Goal: Information Seeking & Learning: Learn about a topic

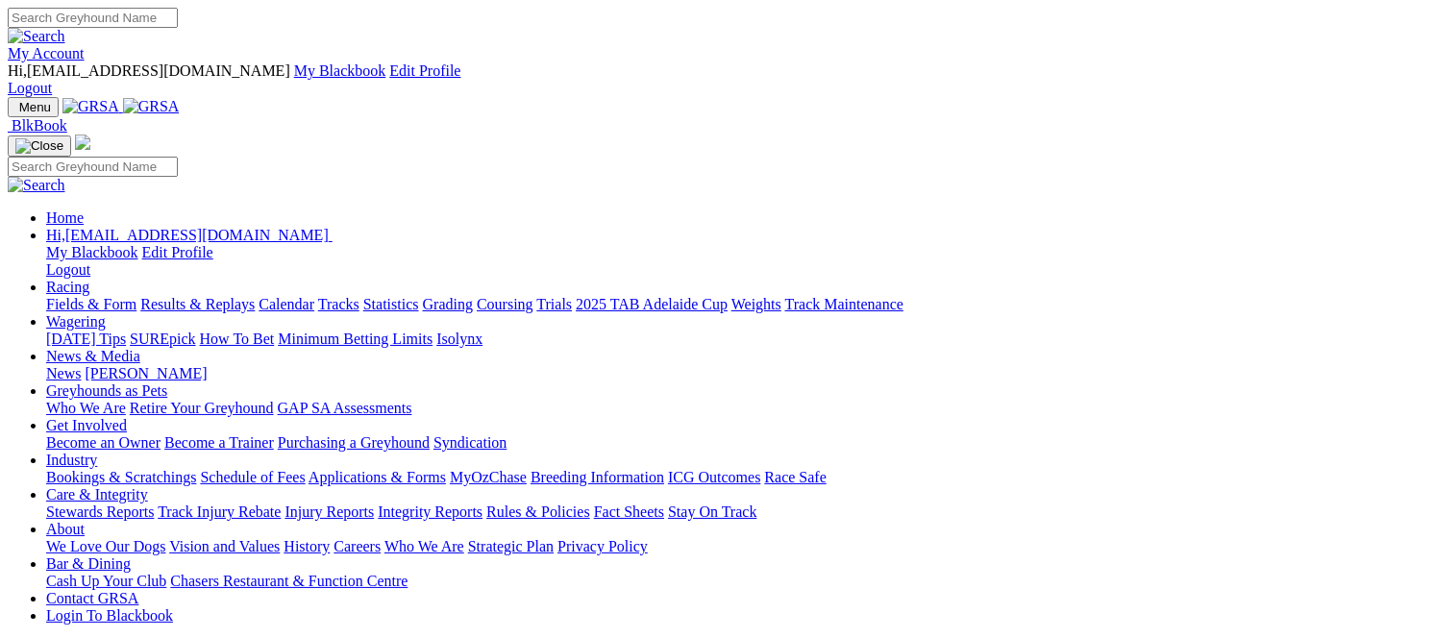
click at [89, 279] on link "Racing" at bounding box center [67, 287] width 43 height 16
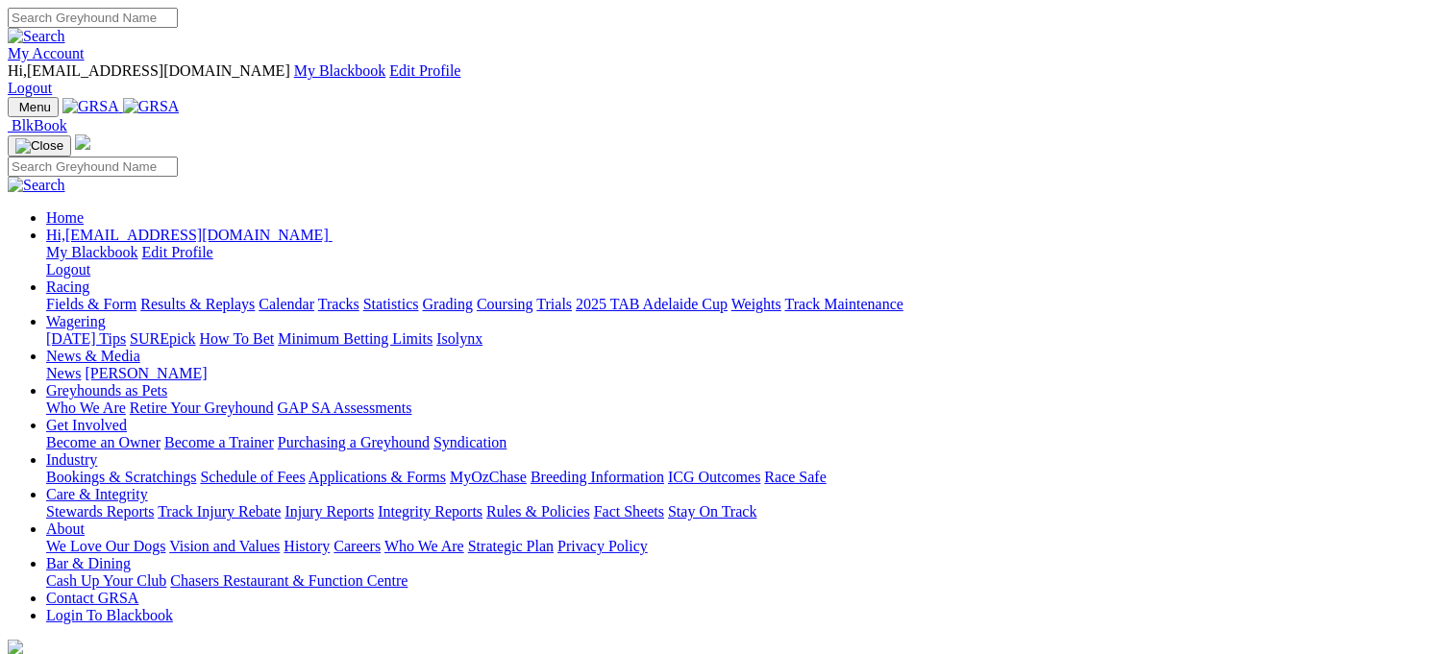
click at [89, 279] on link "Racing" at bounding box center [67, 287] width 43 height 16
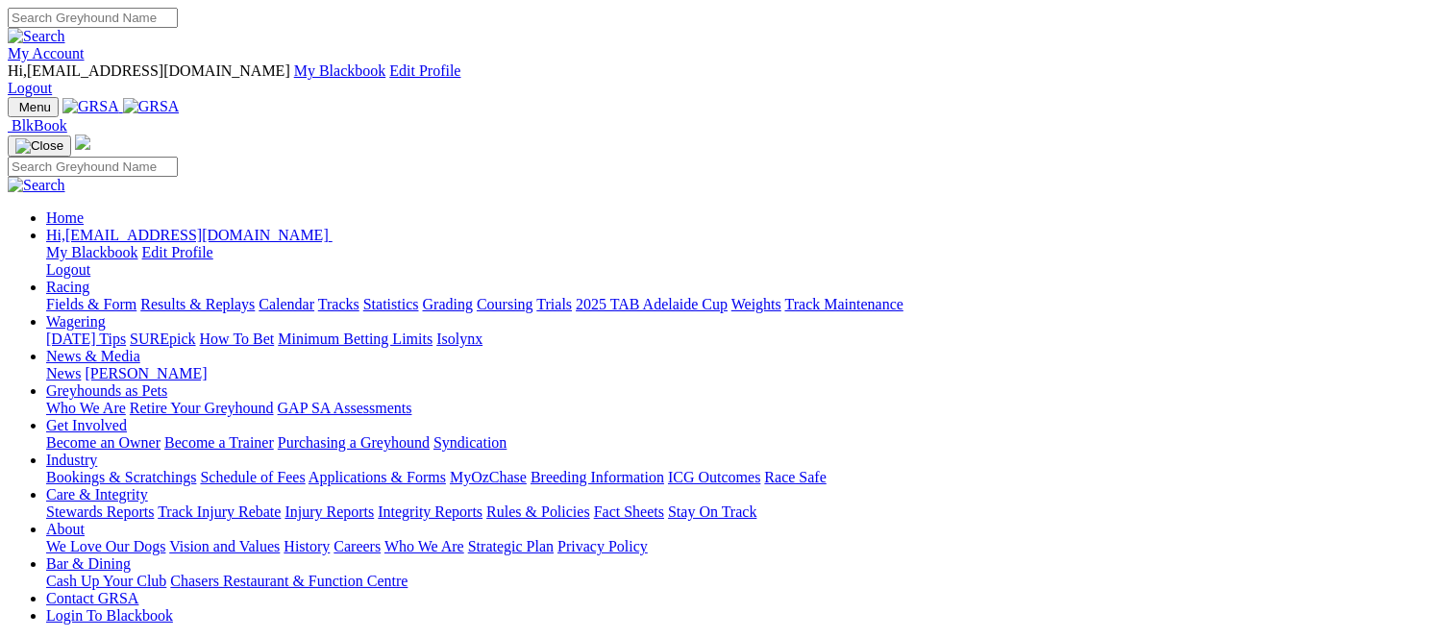
click at [52, 296] on link "Fields & Form" at bounding box center [91, 304] width 90 height 16
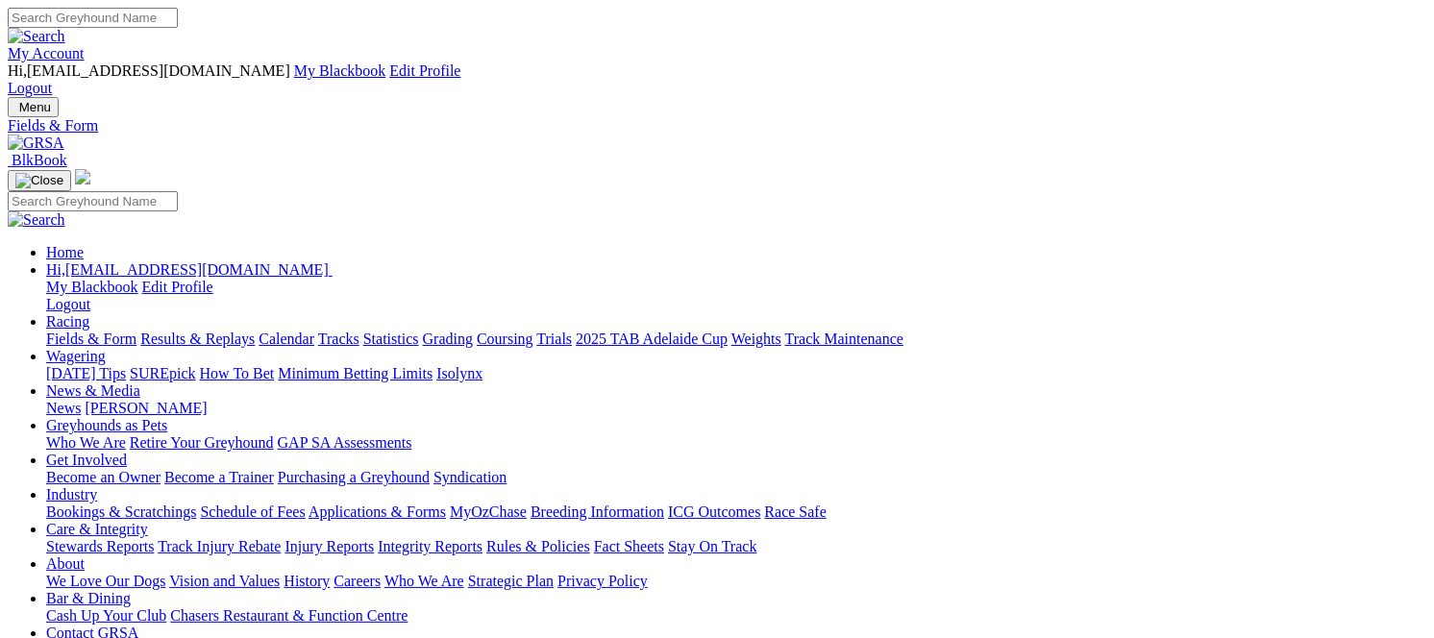
click at [52, 331] on link "Fields & Form" at bounding box center [91, 339] width 90 height 16
